Goal: Task Accomplishment & Management: Manage account settings

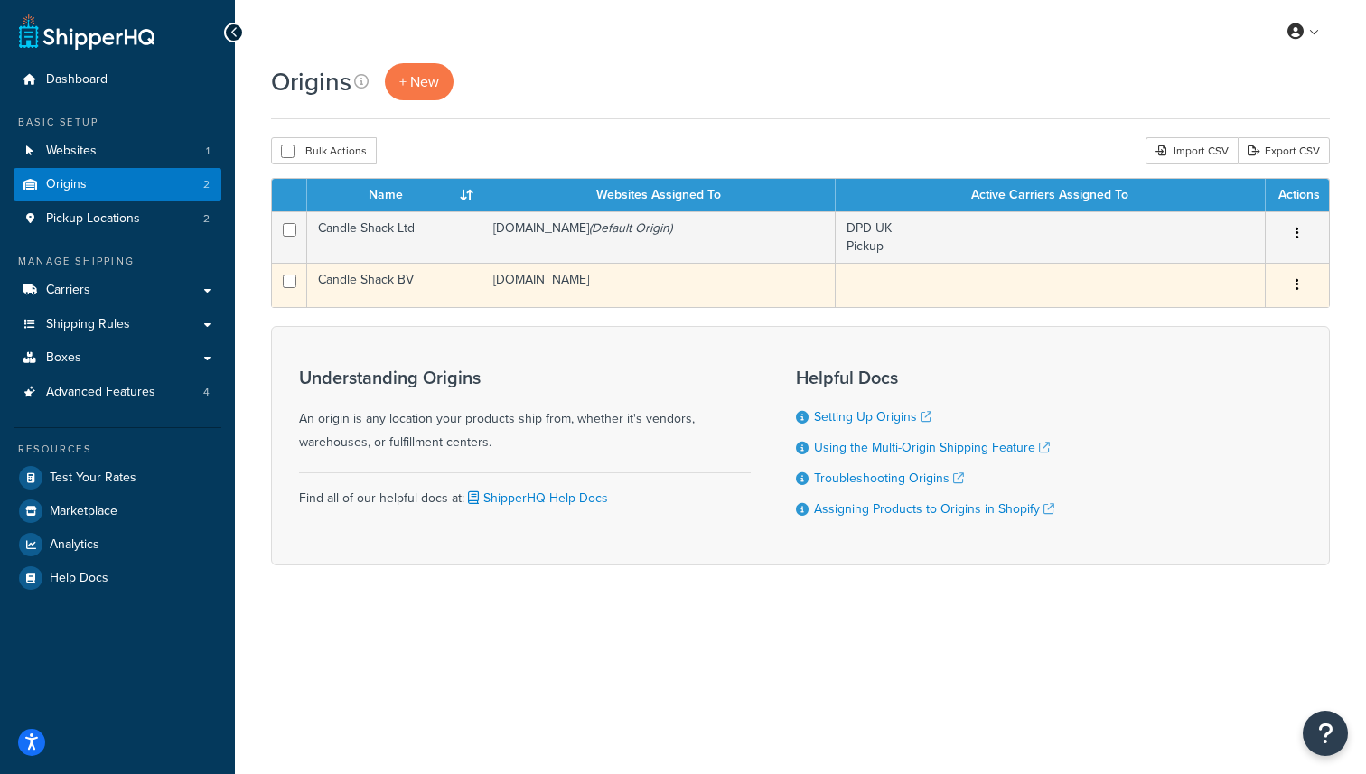
click at [671, 285] on td "candle-shack-com.myshopify.com" at bounding box center [659, 285] width 353 height 44
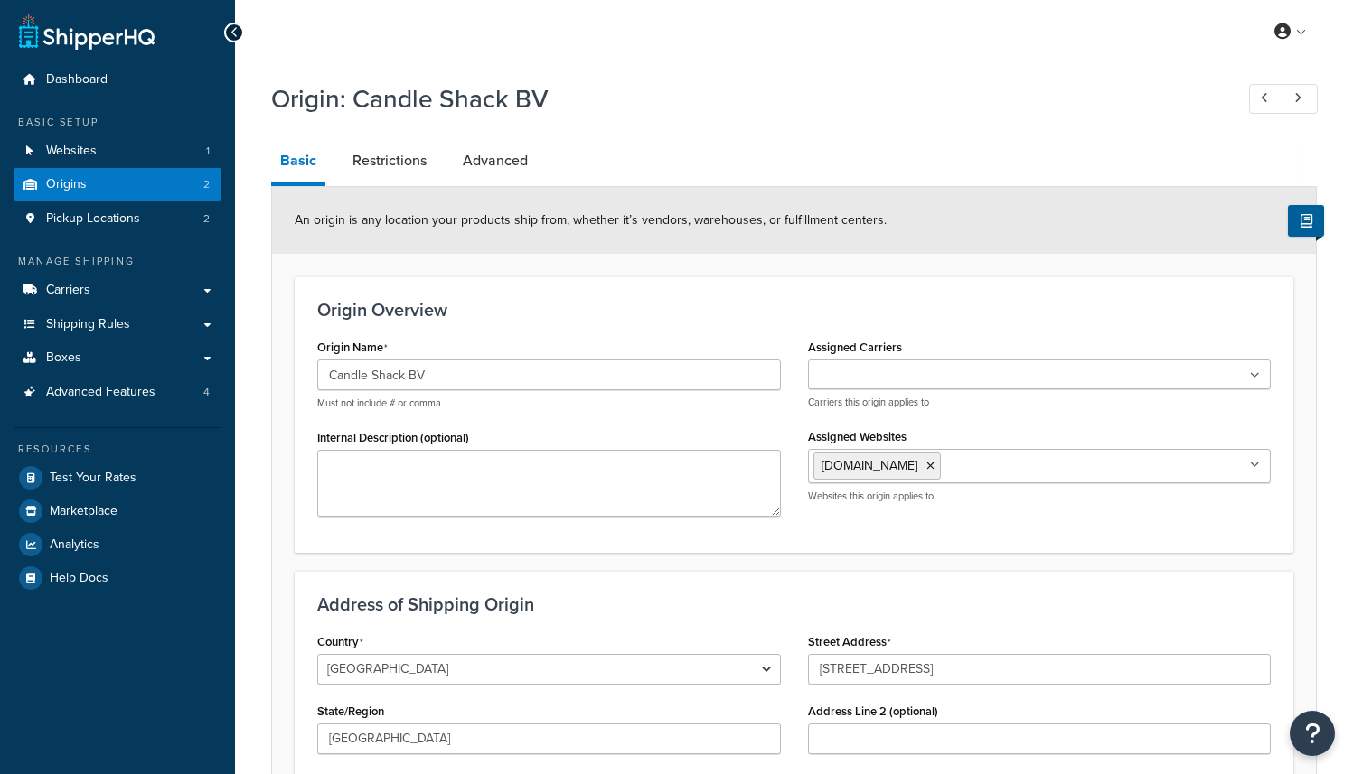
select select "1152"
click at [74, 319] on span "Shipping Rules" at bounding box center [88, 324] width 84 height 15
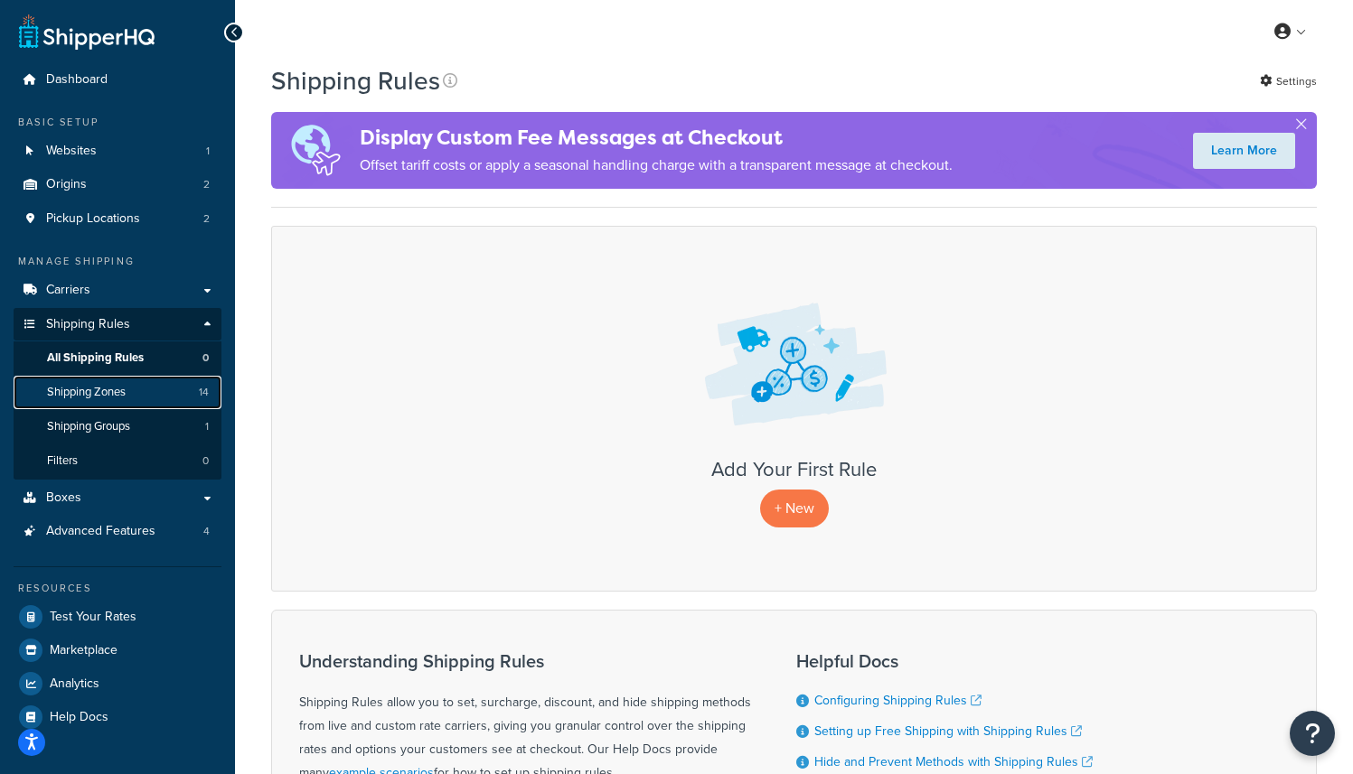
click at [91, 392] on span "Shipping Zones" at bounding box center [86, 392] width 79 height 15
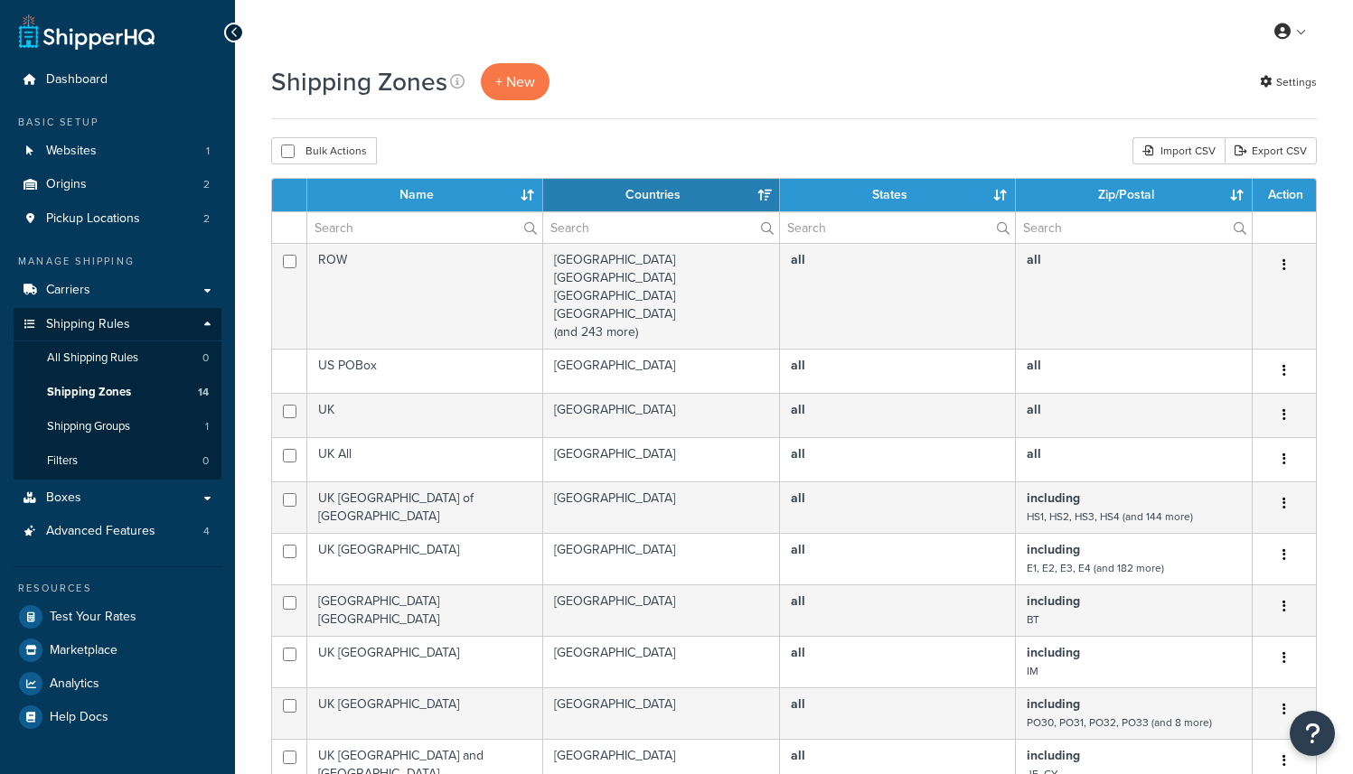
select select "15"
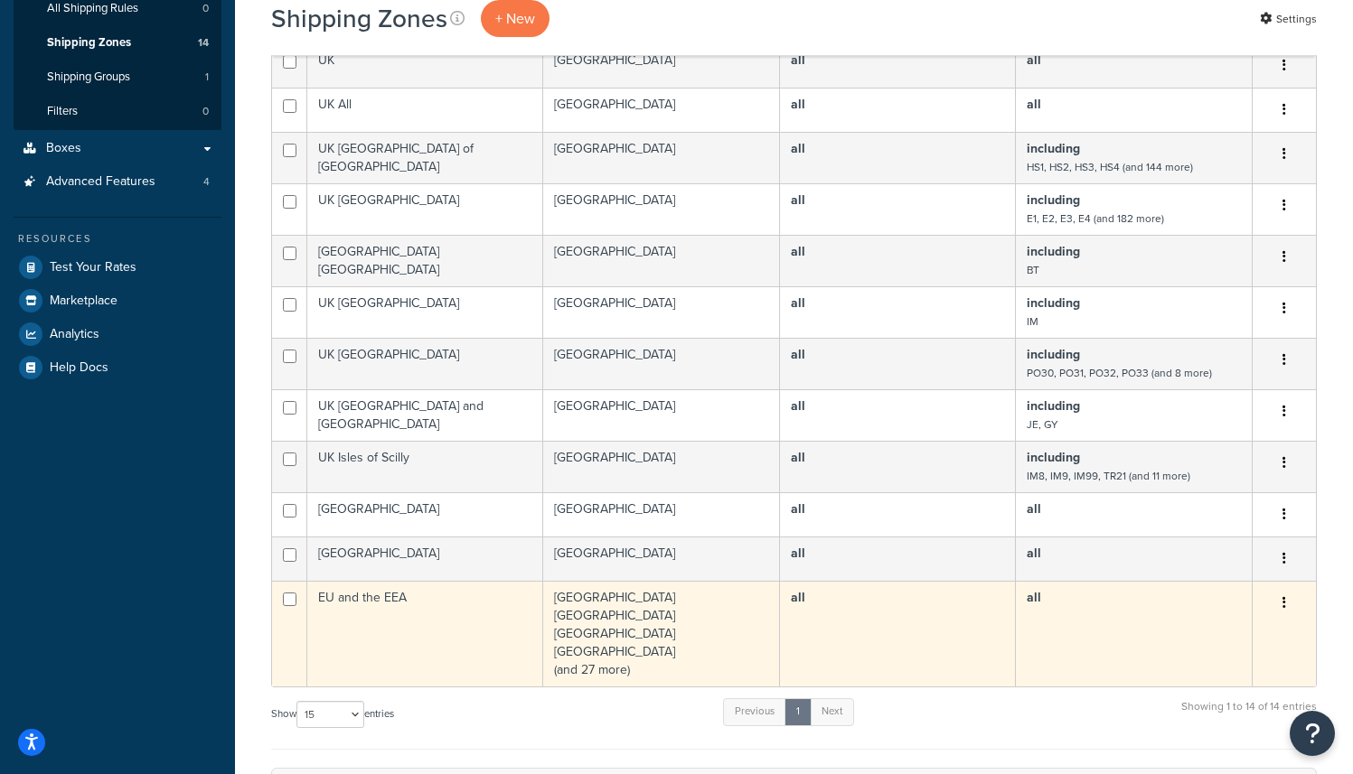
scroll to position [461, 0]
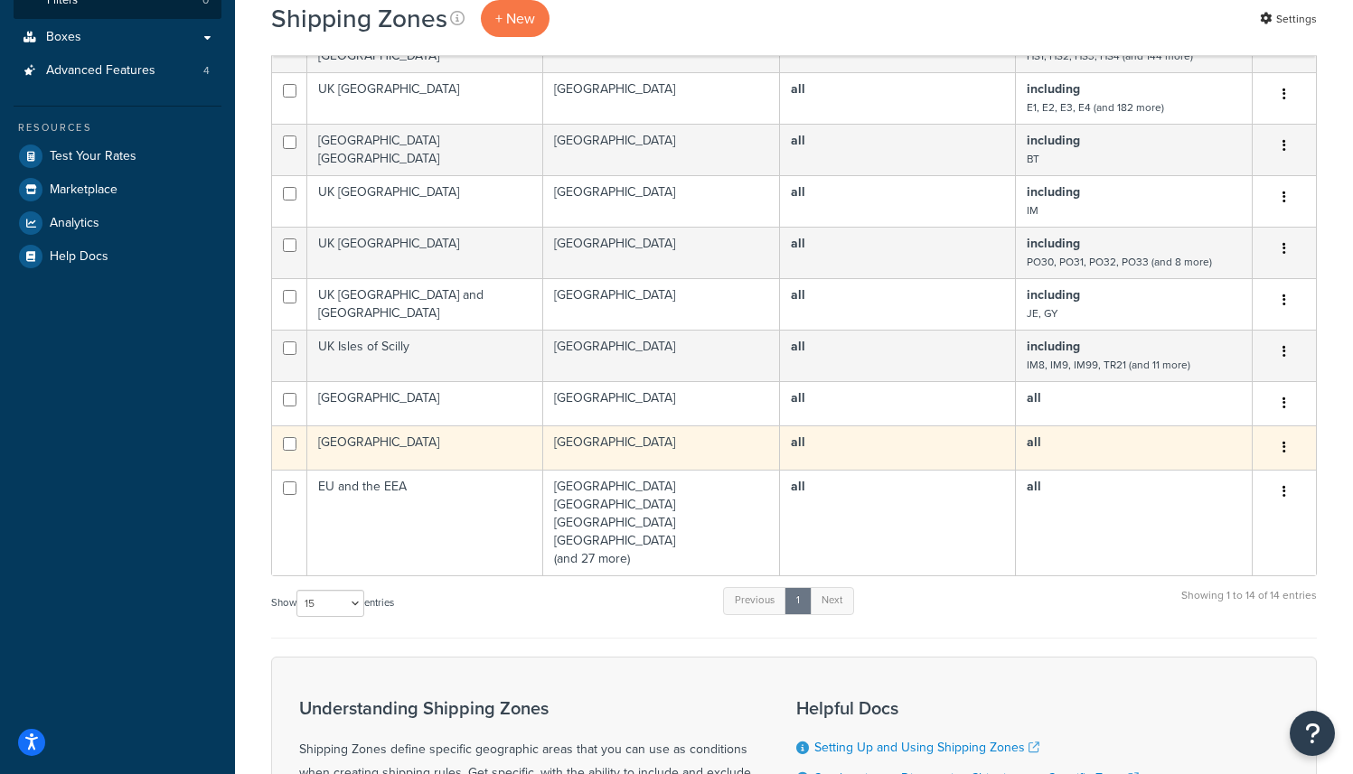
click at [1284, 452] on icon "button" at bounding box center [1284, 447] width 4 height 13
click at [1195, 485] on link "Edit" at bounding box center [1211, 487] width 143 height 37
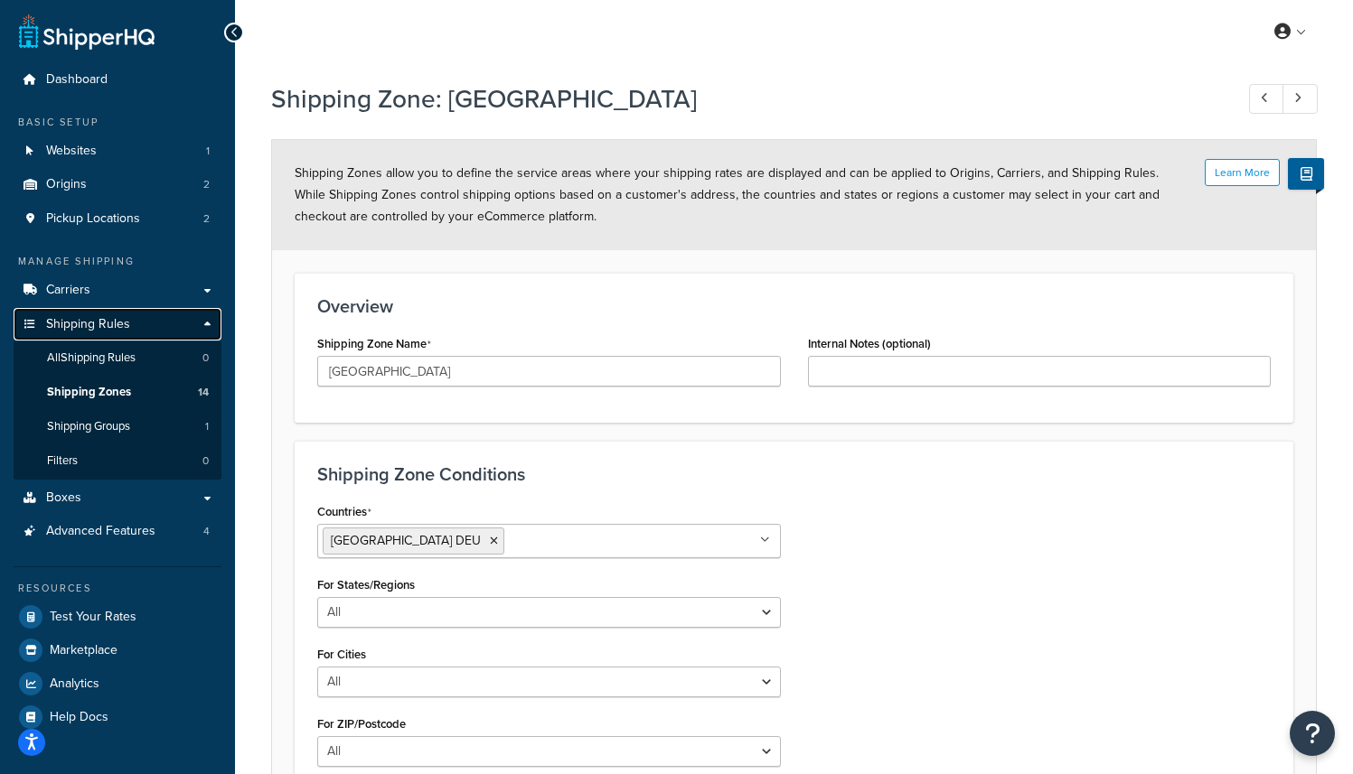
click at [95, 322] on span "Shipping Rules" at bounding box center [88, 324] width 84 height 15
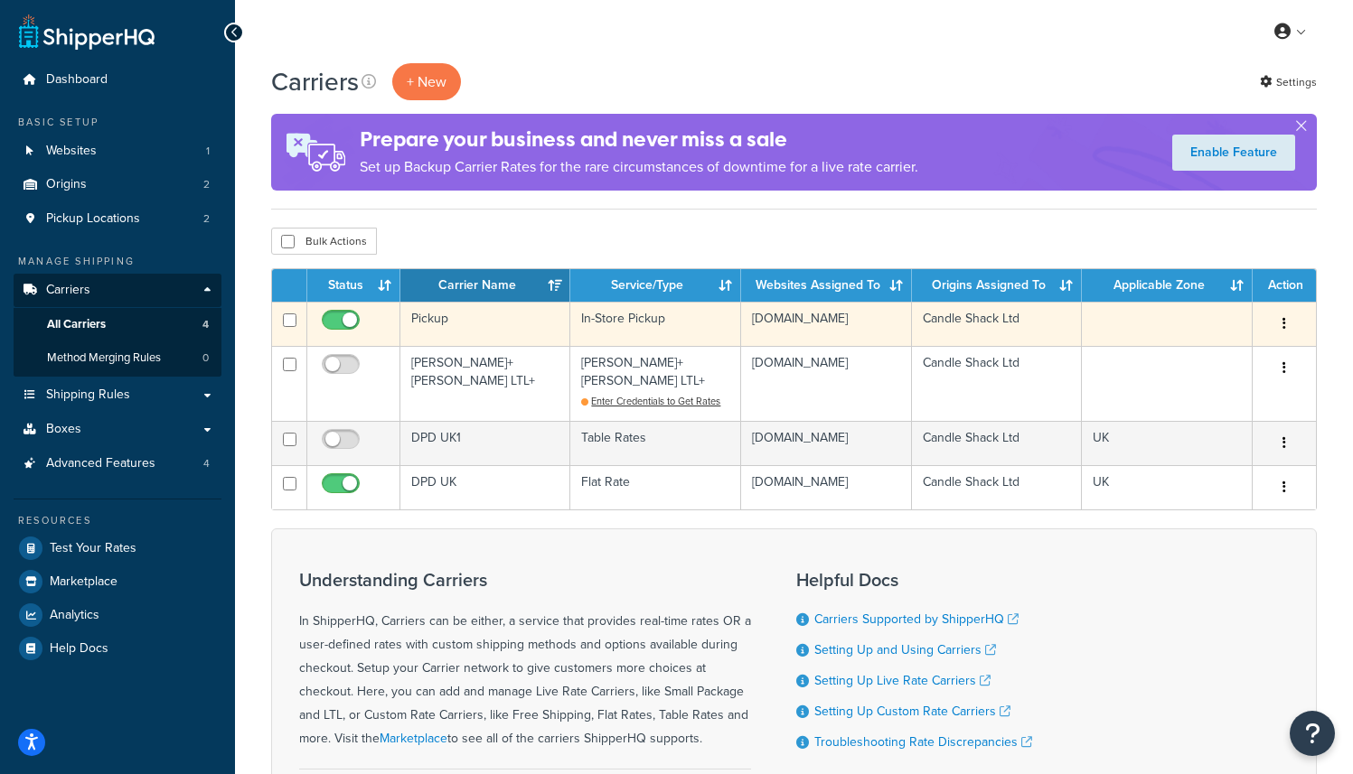
click at [1284, 324] on icon "button" at bounding box center [1284, 323] width 4 height 13
click at [1227, 394] on link "Duplicate" at bounding box center [1211, 398] width 143 height 37
click at [1200, 394] on link "Duplicate" at bounding box center [1211, 398] width 143 height 37
click at [1196, 396] on link "Duplicate" at bounding box center [1211, 398] width 143 height 37
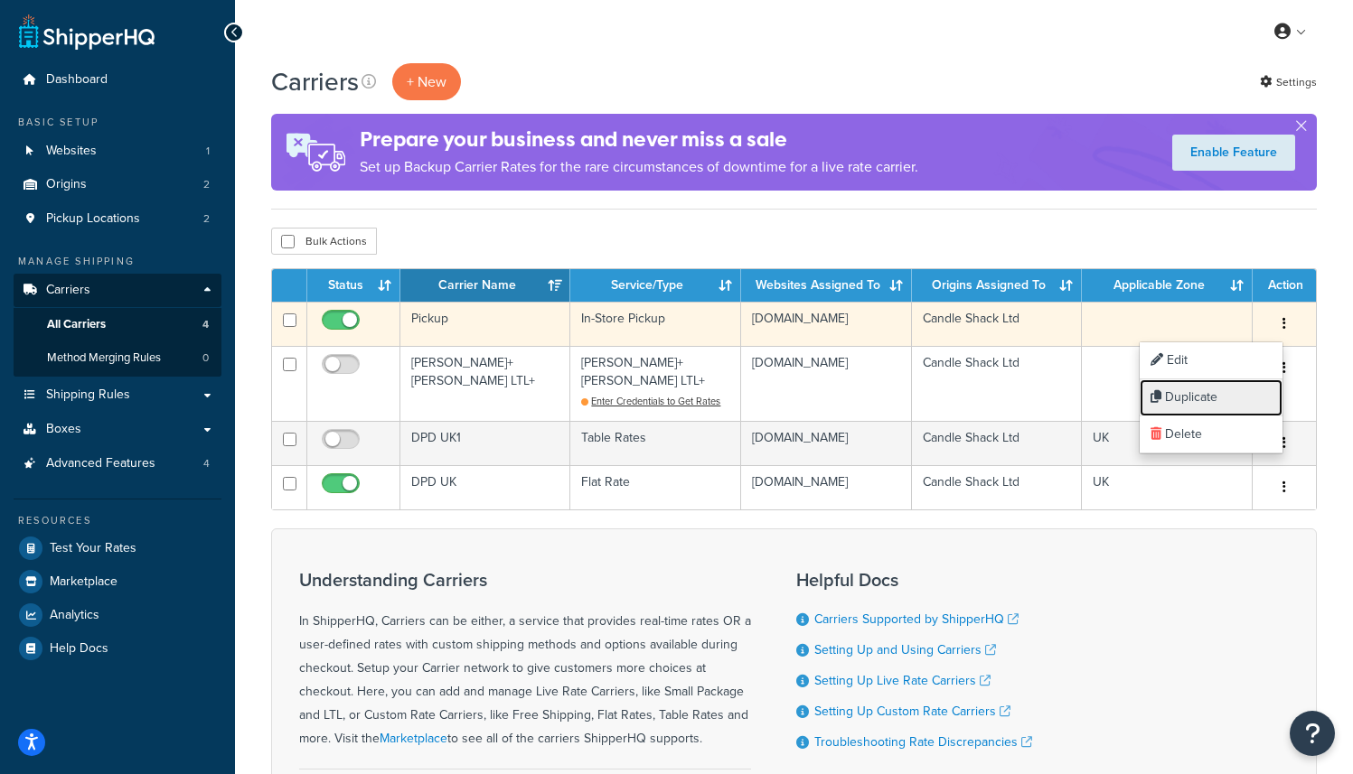
click at [1196, 396] on link "Duplicate" at bounding box center [1211, 398] width 143 height 37
click at [291, 319] on input "checkbox" at bounding box center [290, 321] width 14 height 14
checkbox input "true"
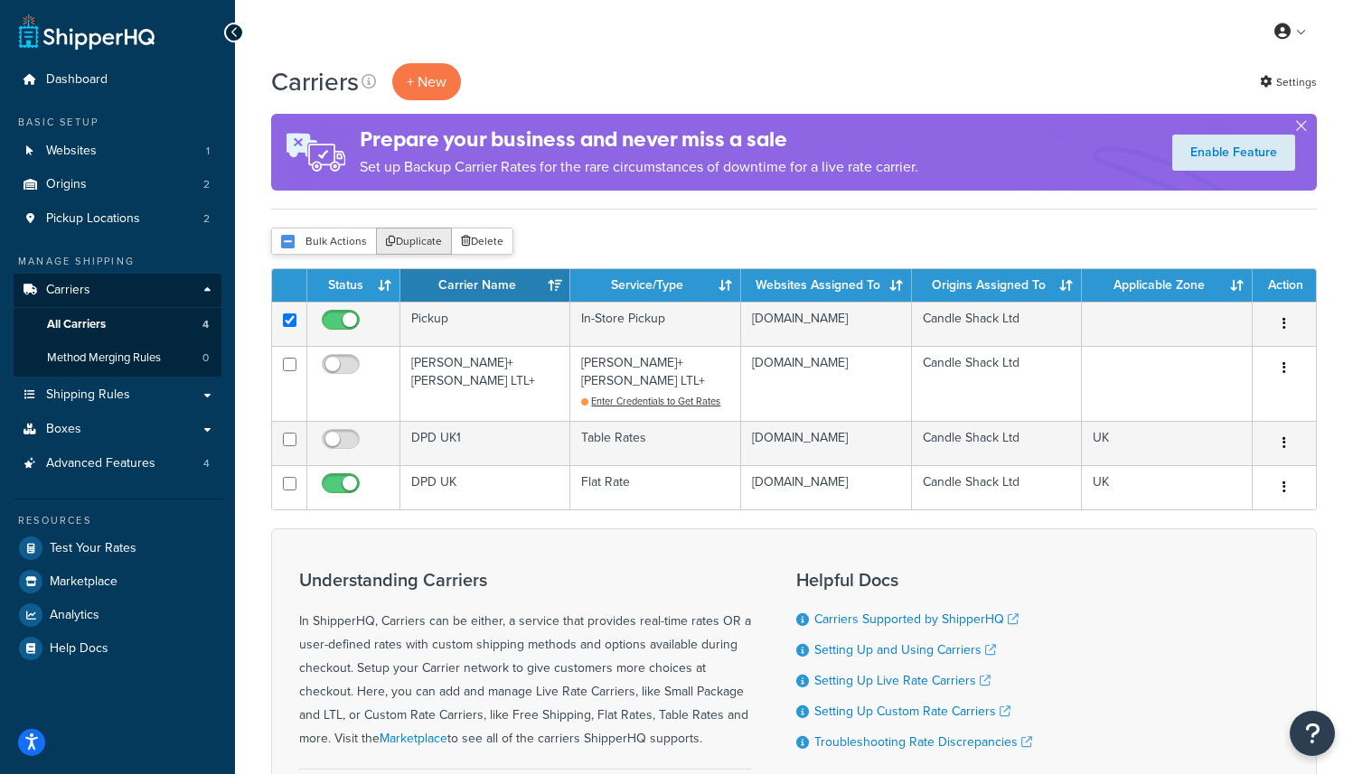
click at [423, 241] on button "Duplicate" at bounding box center [414, 241] width 76 height 27
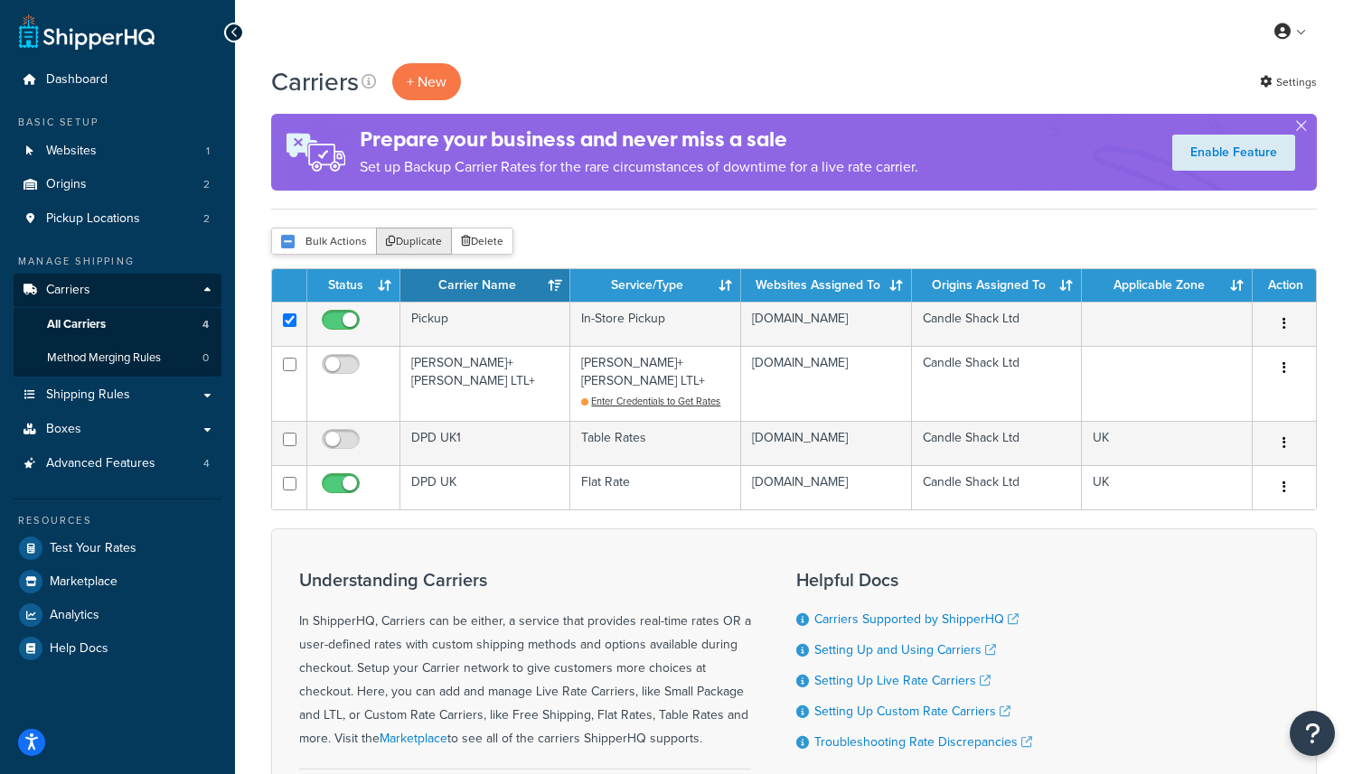
click at [423, 241] on button "Duplicate" at bounding box center [414, 241] width 76 height 27
click at [88, 219] on span "Pickup Locations" at bounding box center [93, 218] width 94 height 15
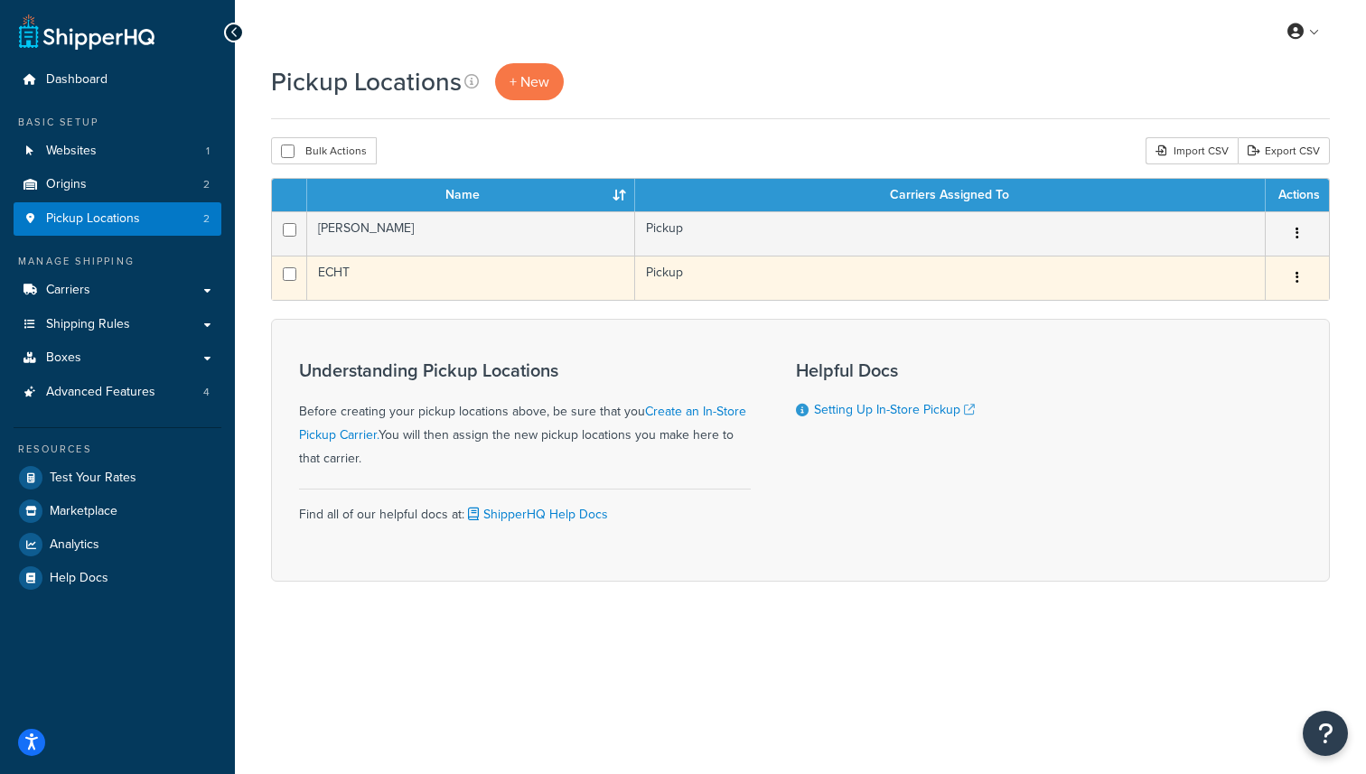
click at [440, 272] on td "ECHT" at bounding box center [471, 278] width 328 height 44
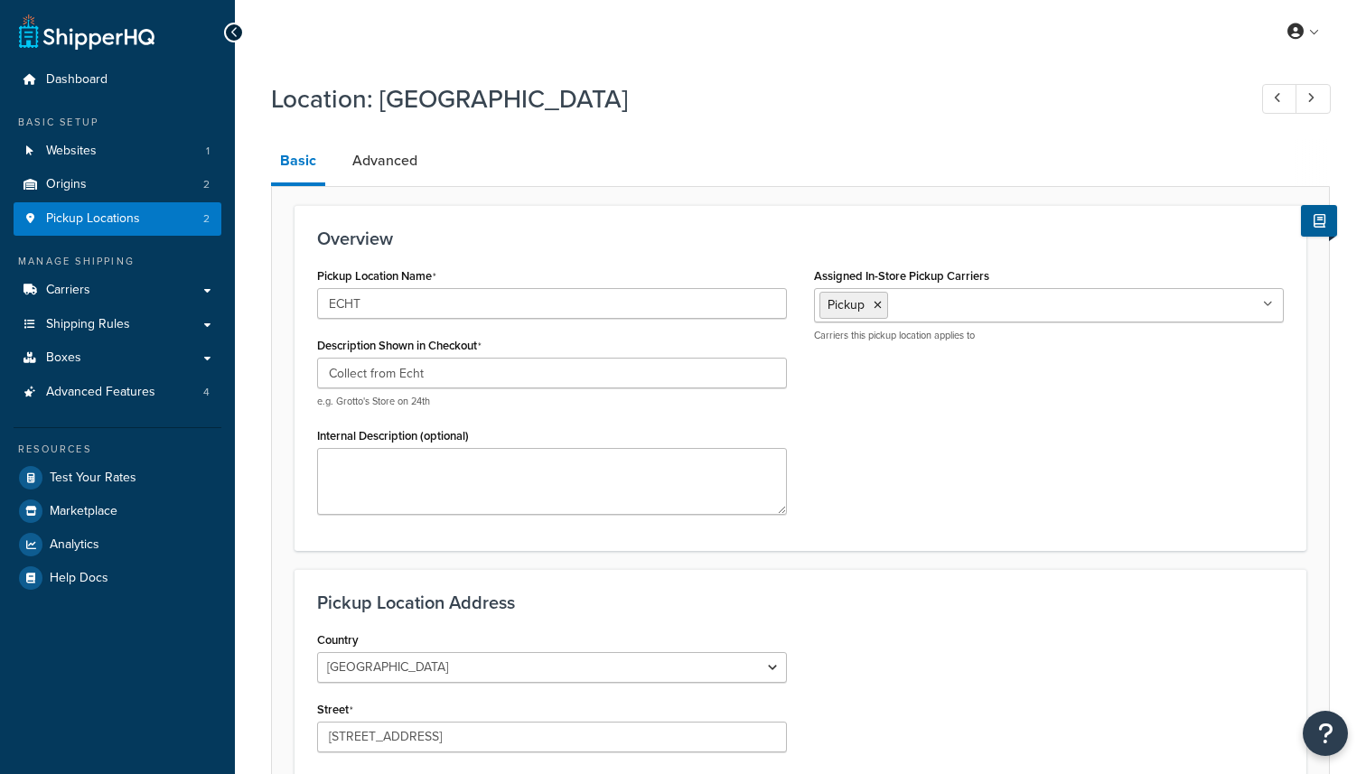
select select "1152"
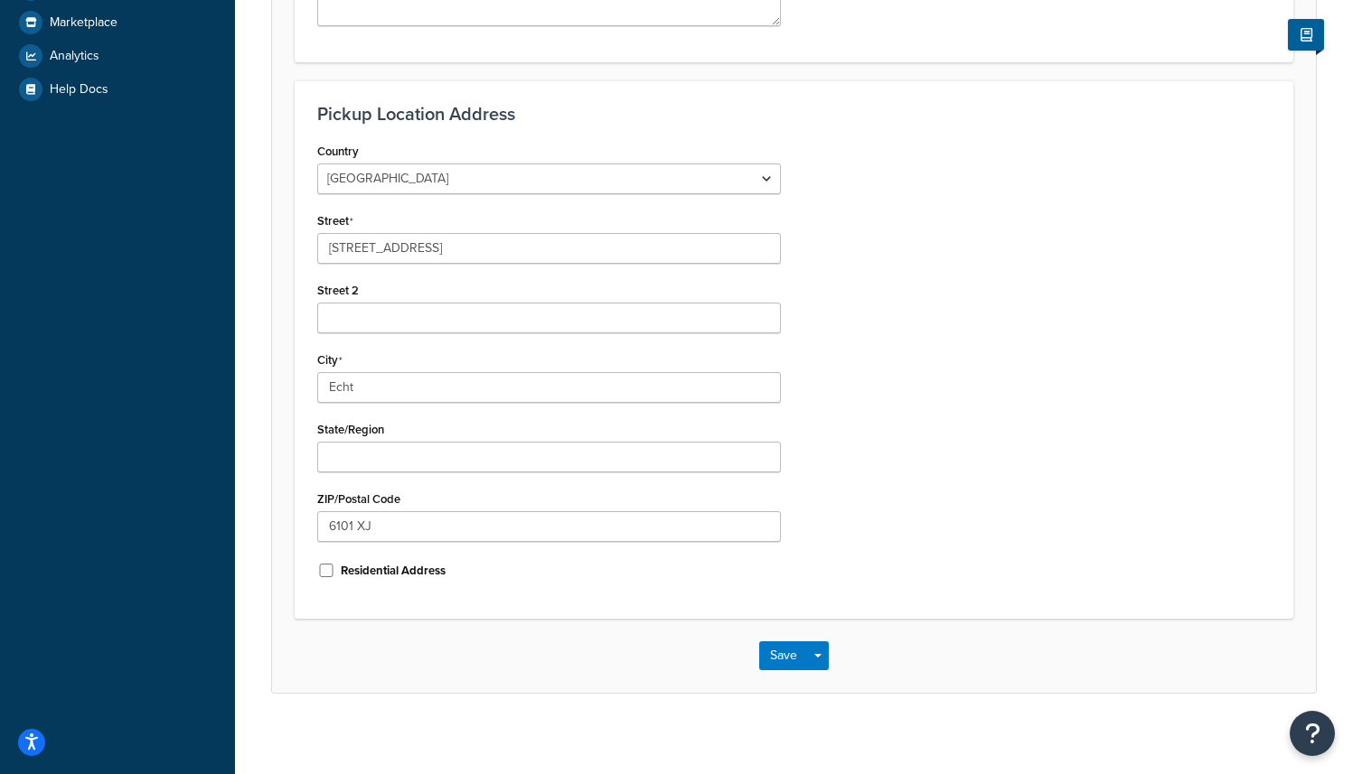
scroll to position [499, 0]
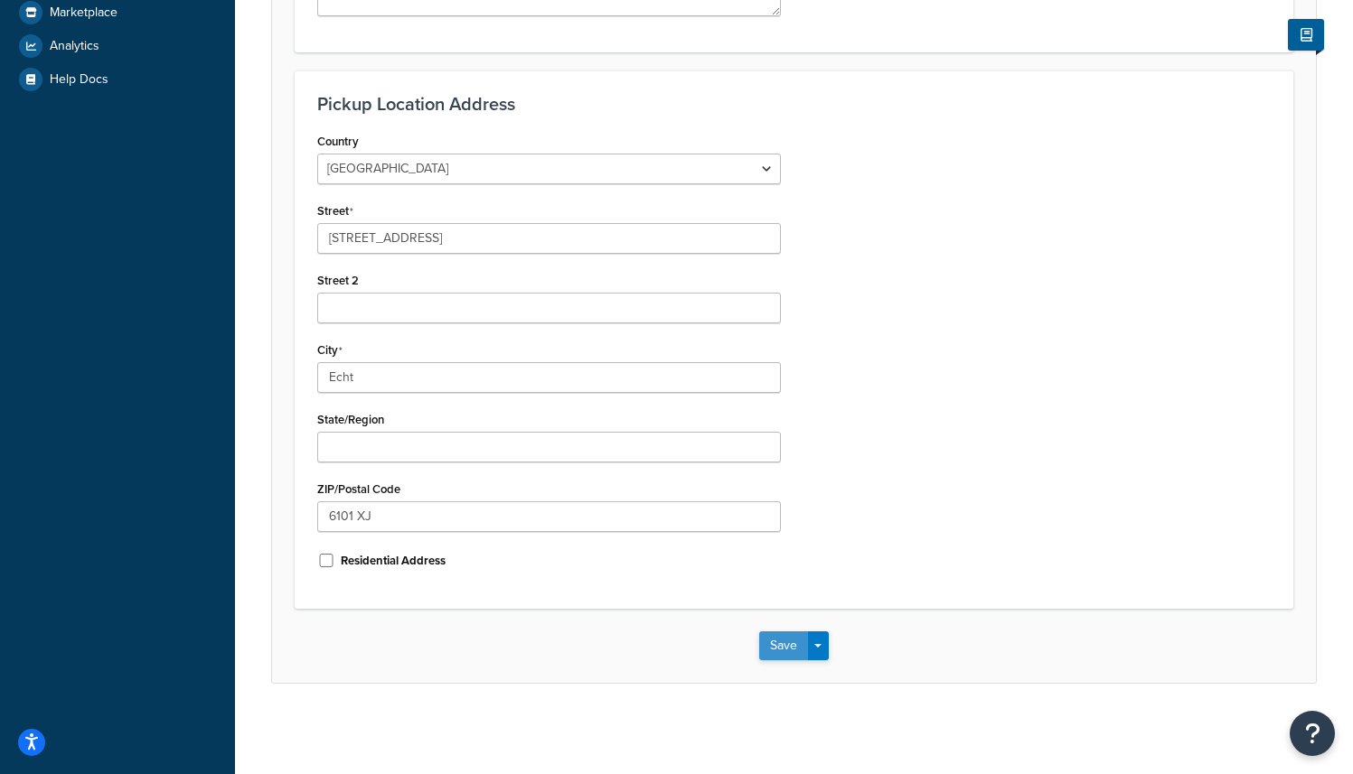
click at [791, 643] on button "Save" at bounding box center [783, 646] width 49 height 29
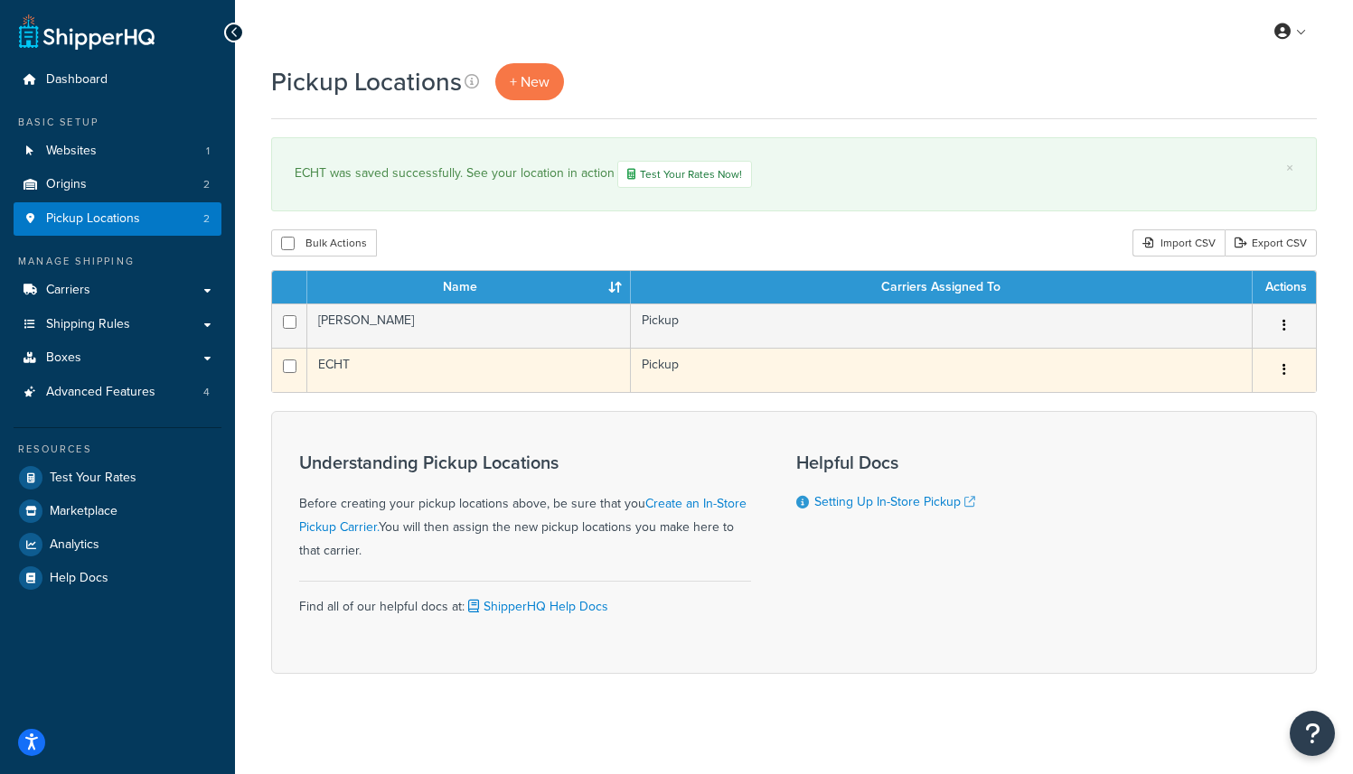
click at [1285, 366] on icon "button" at bounding box center [1284, 369] width 4 height 13
